Goal: Information Seeking & Learning: Learn about a topic

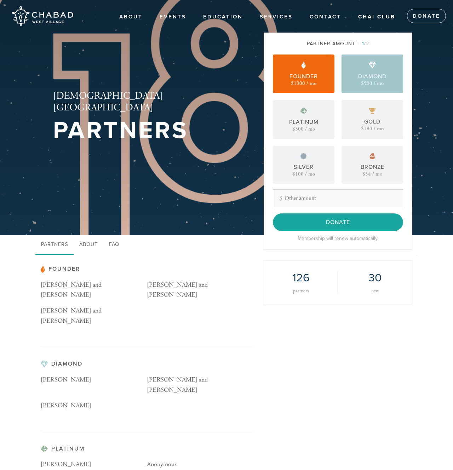
click at [330, 76] on div "Founder $1000 / mo" at bounding box center [304, 73] width 62 height 39
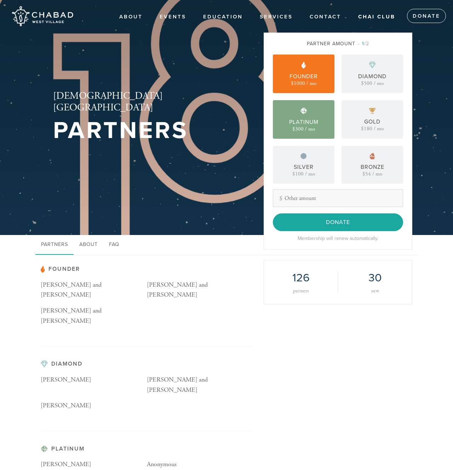
click at [320, 116] on div "Platinum $300 / mo" at bounding box center [304, 119] width 62 height 39
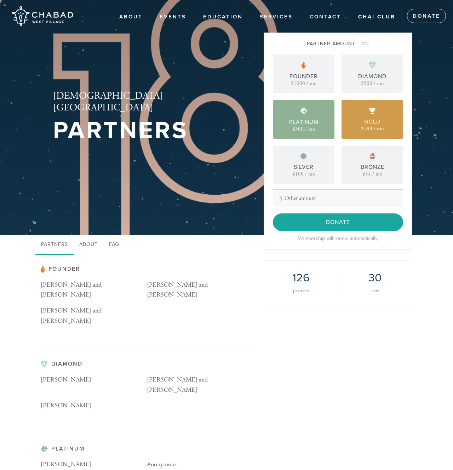
click at [360, 124] on div "Gold $180 / mo" at bounding box center [372, 119] width 62 height 39
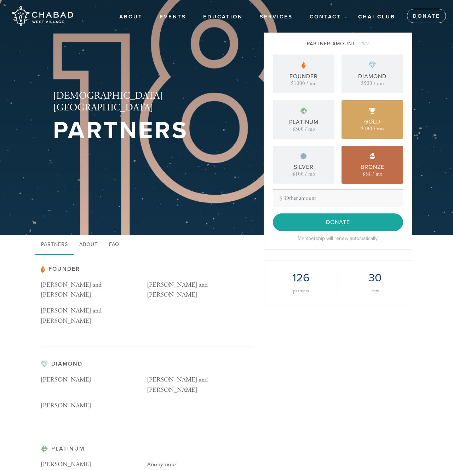
click at [365, 174] on div "$54 / mo" at bounding box center [372, 173] width 20 height 5
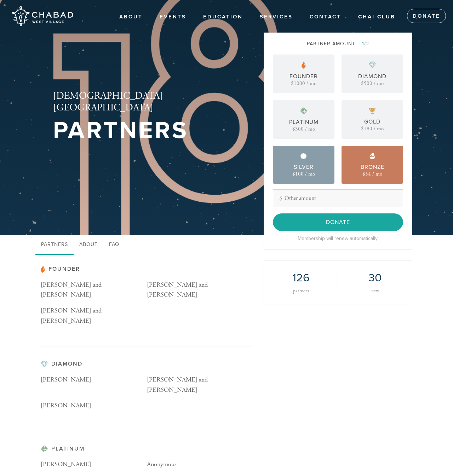
click at [314, 172] on div "$100 / mo" at bounding box center [303, 173] width 23 height 5
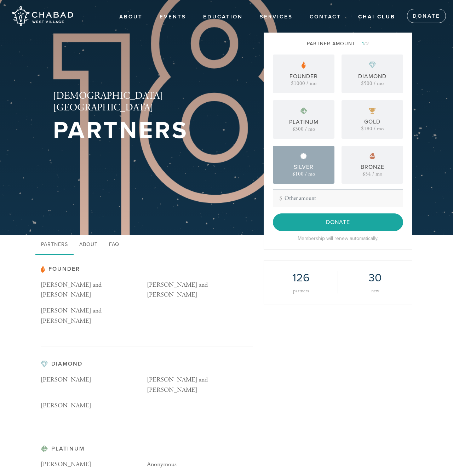
drag, startPoint x: 233, startPoint y: 222, endPoint x: 257, endPoint y: 266, distance: 50.2
click at [233, 224] on div "[DEMOGRAPHIC_DATA][GEOGRAPHIC_DATA] Partners" at bounding box center [226, 117] width 382 height 235
drag, startPoint x: 297, startPoint y: 303, endPoint x: 324, endPoint y: 306, distance: 27.0
drag, startPoint x: 386, startPoint y: 288, endPoint x: 320, endPoint y: 398, distance: 128.2
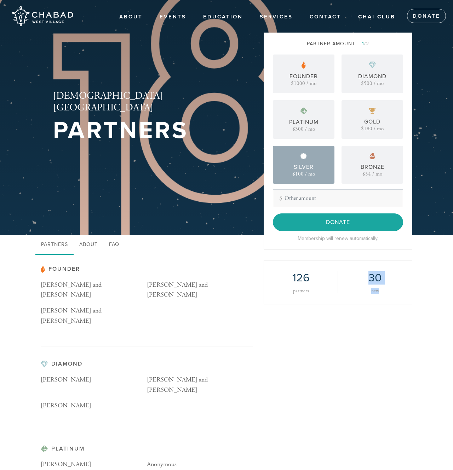
drag, startPoint x: 386, startPoint y: 279, endPoint x: 288, endPoint y: 278, distance: 97.6
click at [288, 278] on div "126 partners 30 new" at bounding box center [338, 282] width 148 height 22
click at [288, 278] on h2 "126" at bounding box center [300, 277] width 52 height 13
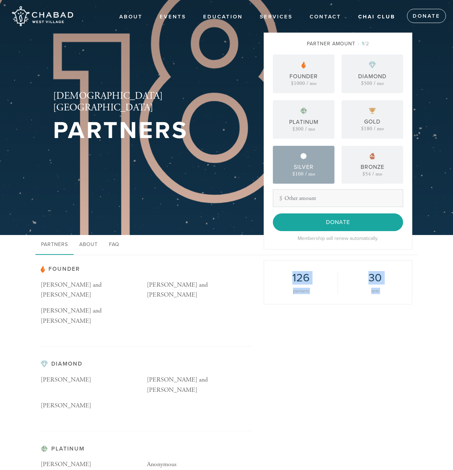
drag, startPoint x: 296, startPoint y: 282, endPoint x: 395, endPoint y: 297, distance: 100.9
click at [395, 297] on div "126 partners 30 new" at bounding box center [337, 282] width 149 height 44
drag, startPoint x: 397, startPoint y: 295, endPoint x: 283, endPoint y: 269, distance: 116.8
click at [283, 269] on div "126 partners 30 new" at bounding box center [337, 282] width 149 height 44
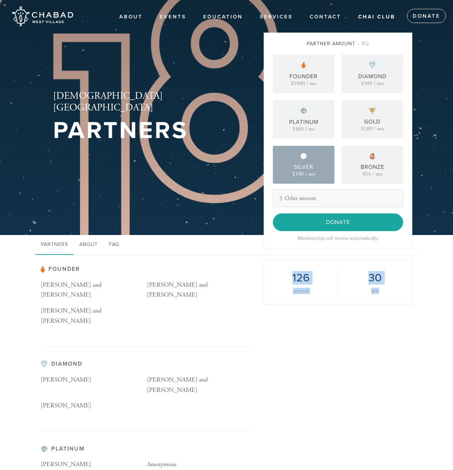
click at [283, 269] on div "126 partners 30 new" at bounding box center [337, 282] width 149 height 44
drag, startPoint x: 90, startPoint y: 313, endPoint x: 64, endPoint y: 396, distance: 87.3
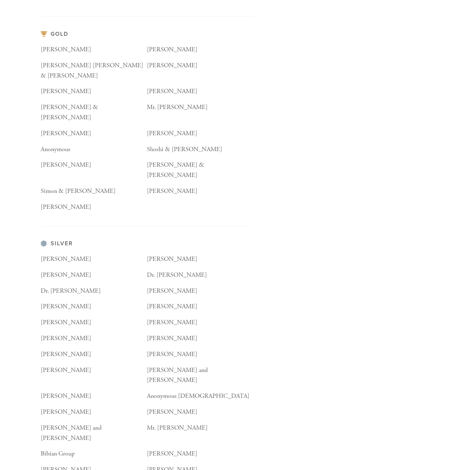
scroll to position [576, 0]
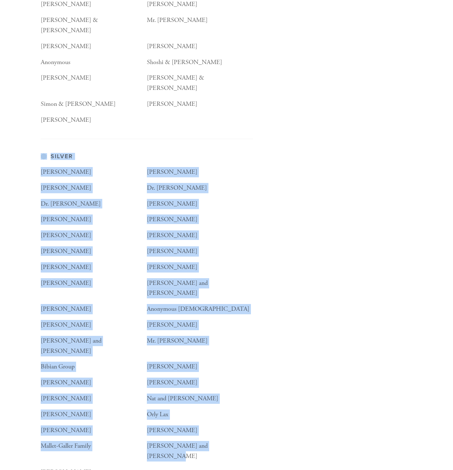
drag, startPoint x: 198, startPoint y: 320, endPoint x: 127, endPoint y: 73, distance: 258.0
click at [127, 73] on div "Founder [PERSON_NAME] and [PERSON_NAME] [PERSON_NAME] and [PERSON_NAME] [PERSON…" at bounding box center [147, 363] width 212 height 1346
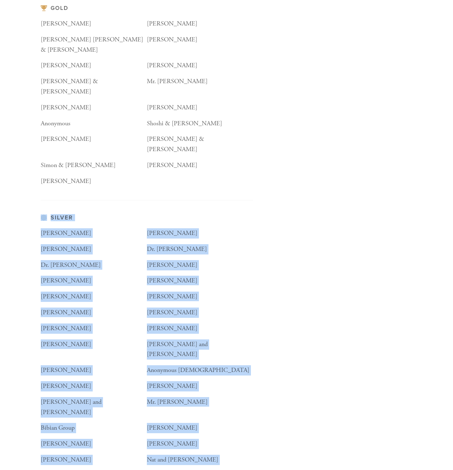
scroll to position [225, 0]
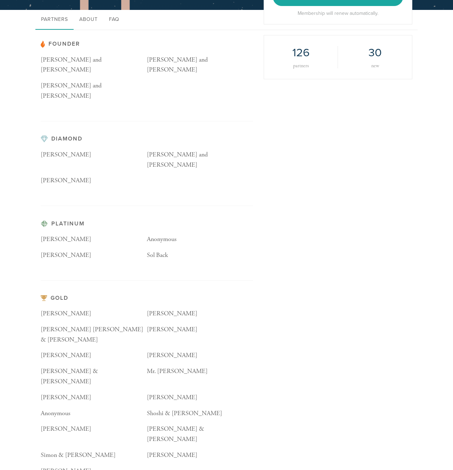
drag, startPoint x: 60, startPoint y: 146, endPoint x: 131, endPoint y: 353, distance: 218.6
drag, startPoint x: 198, startPoint y: 372, endPoint x: 219, endPoint y: 398, distance: 32.9
click at [214, 393] on div "[PERSON_NAME] Edan Packin [PERSON_NAME] [PERSON_NAME] & [PERSON_NAME] [PERSON_N…" at bounding box center [147, 391] width 212 height 167
click at [221, 450] on div "[PERSON_NAME]" at bounding box center [200, 458] width 106 height 16
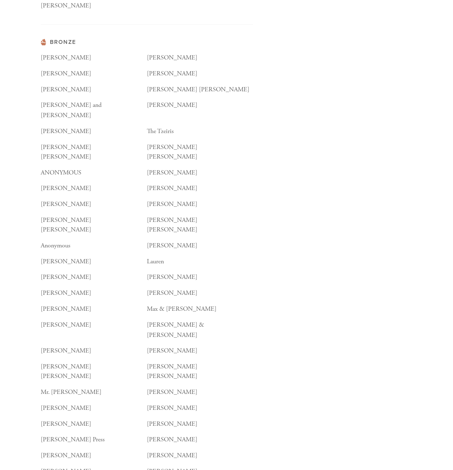
scroll to position [1130, 0]
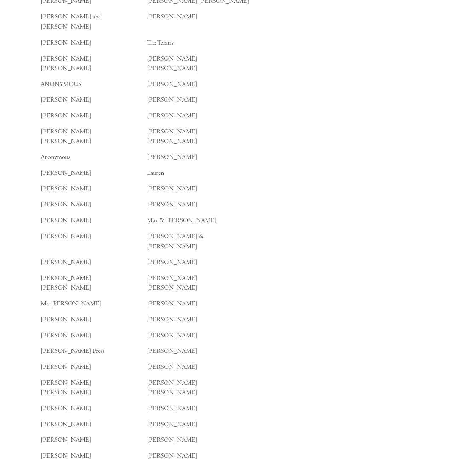
drag, startPoint x: 213, startPoint y: 344, endPoint x: 156, endPoint y: 291, distance: 78.1
click at [156, 291] on div "[PERSON_NAME] [PERSON_NAME] [PERSON_NAME] [PERSON_NAME] [PERSON_NAME] [PERSON_N…" at bounding box center [147, 215] width 212 height 502
drag, startPoint x: 165, startPoint y: 272, endPoint x: 160, endPoint y: 279, distance: 7.9
click at [165, 378] on span "[PERSON_NAME]" at bounding box center [172, 382] width 51 height 8
drag, startPoint x: 157, startPoint y: 283, endPoint x: 216, endPoint y: 283, distance: 59.1
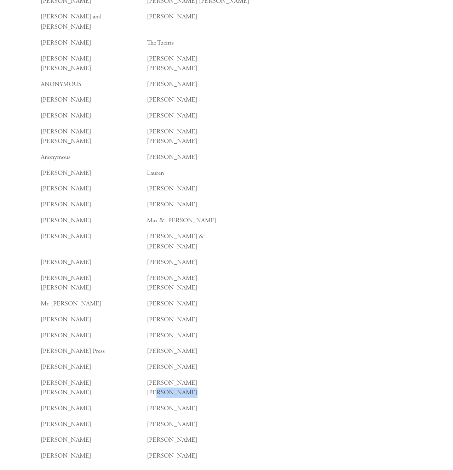
click at [216, 387] on p "[PERSON_NAME]" at bounding box center [200, 392] width 106 height 10
drag, startPoint x: 194, startPoint y: 178, endPoint x: 37, endPoint y: 166, distance: 157.8
click at [48, 215] on div "[PERSON_NAME]" at bounding box center [94, 223] width 106 height 16
